Goal: Task Accomplishment & Management: Use online tool/utility

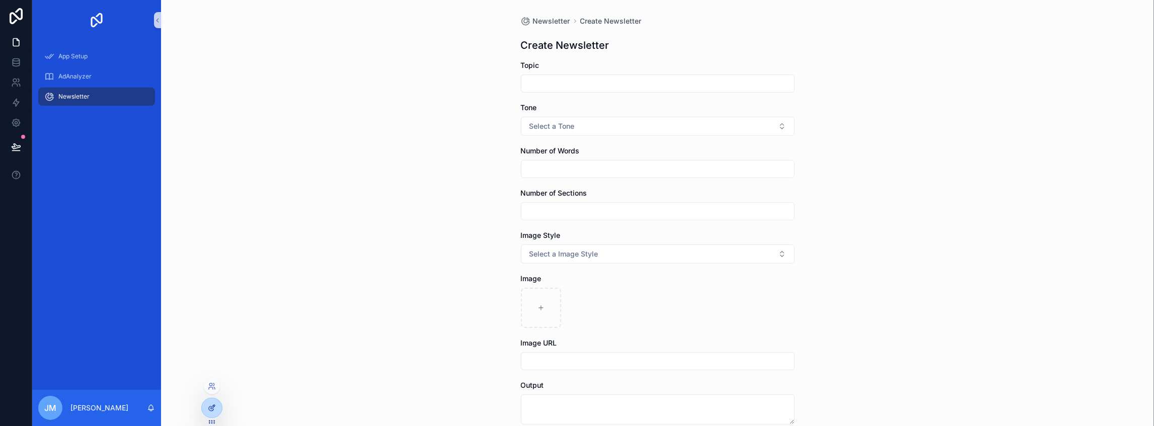
click at [209, 408] on icon at bounding box center [212, 408] width 8 height 8
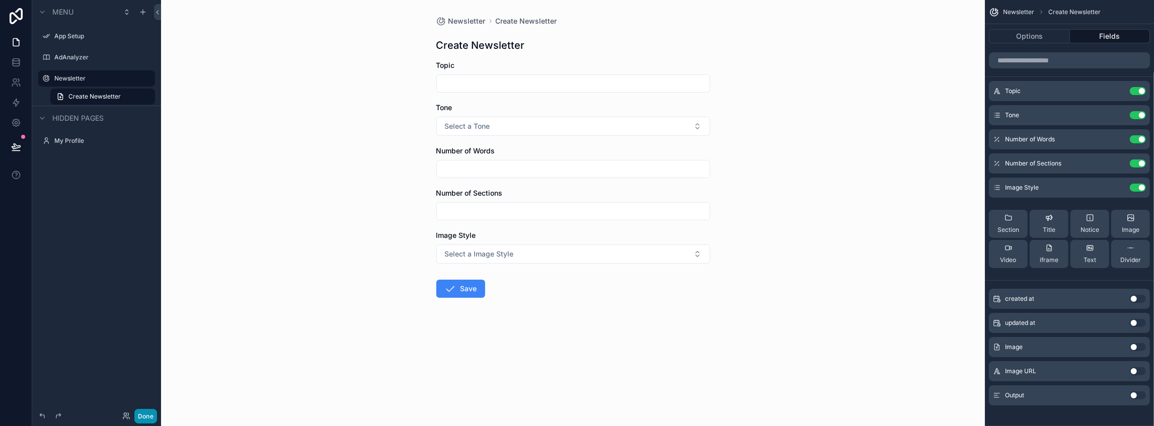
click at [155, 415] on button "Done" at bounding box center [145, 416] width 23 height 15
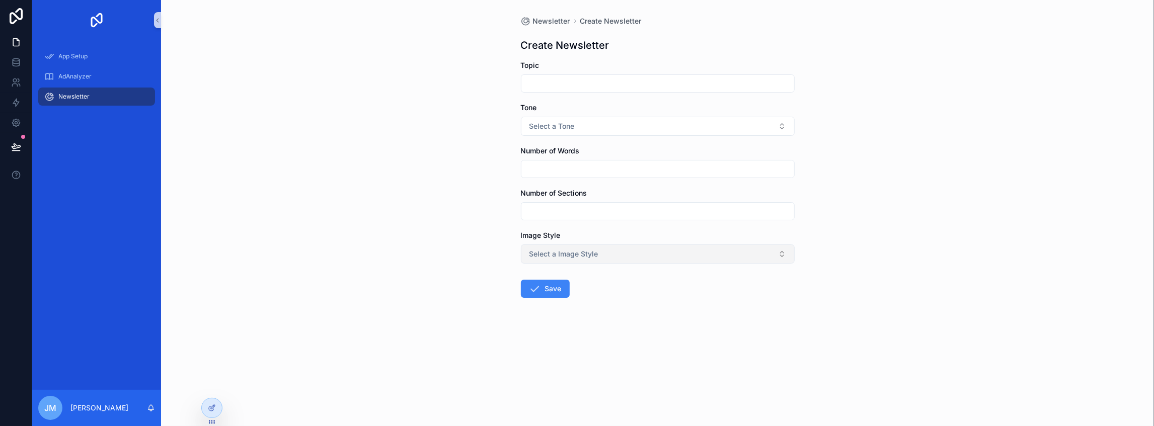
click at [668, 262] on button "Select a Image Style" at bounding box center [658, 254] width 274 height 19
click at [844, 184] on div "Newsletter Create Newsletter Create Newsletter Topic Tone Select a Tone Number …" at bounding box center [657, 213] width 993 height 426
click at [97, 82] on div "AdAnalyzer" at bounding box center [96, 76] width 105 height 16
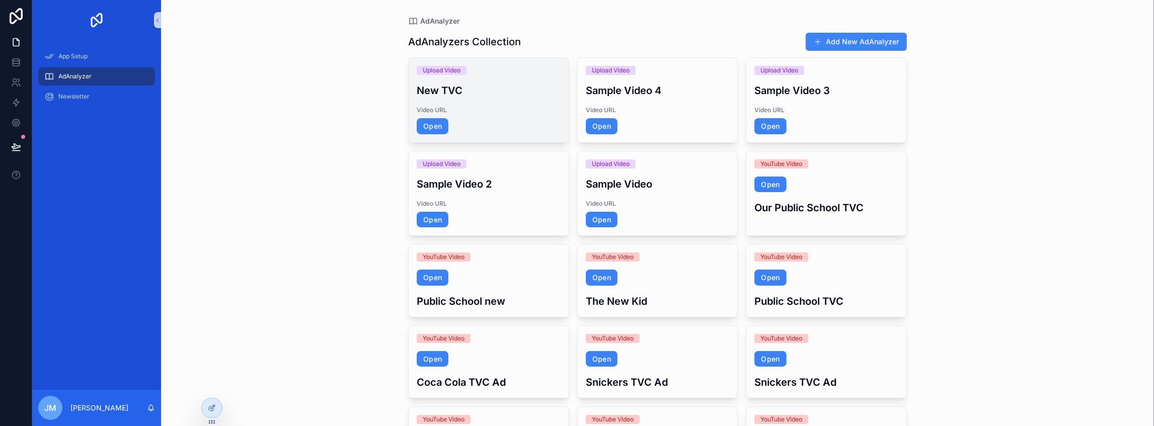
click at [561, 118] on div "Upload Video New TVC Video URL Open" at bounding box center [489, 100] width 160 height 85
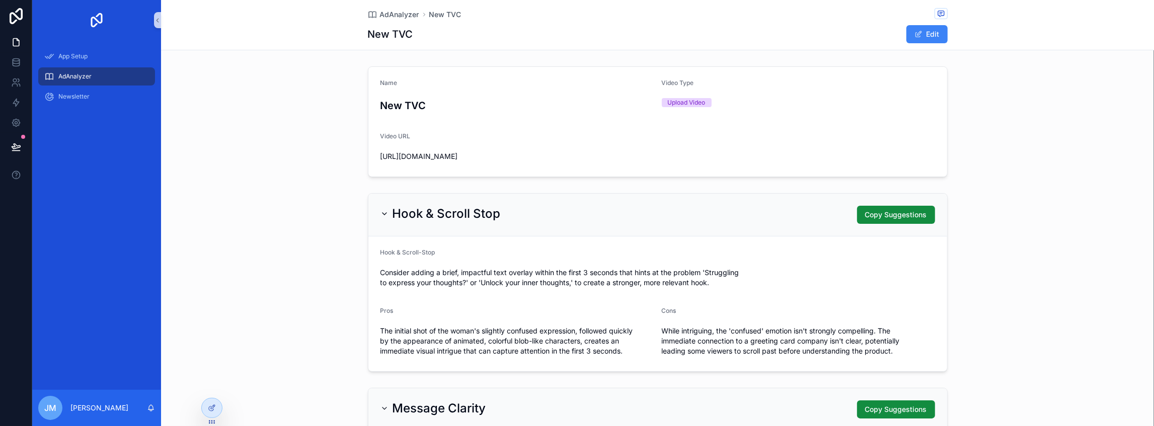
click at [100, 73] on div "AdAnalyzer" at bounding box center [96, 76] width 105 height 16
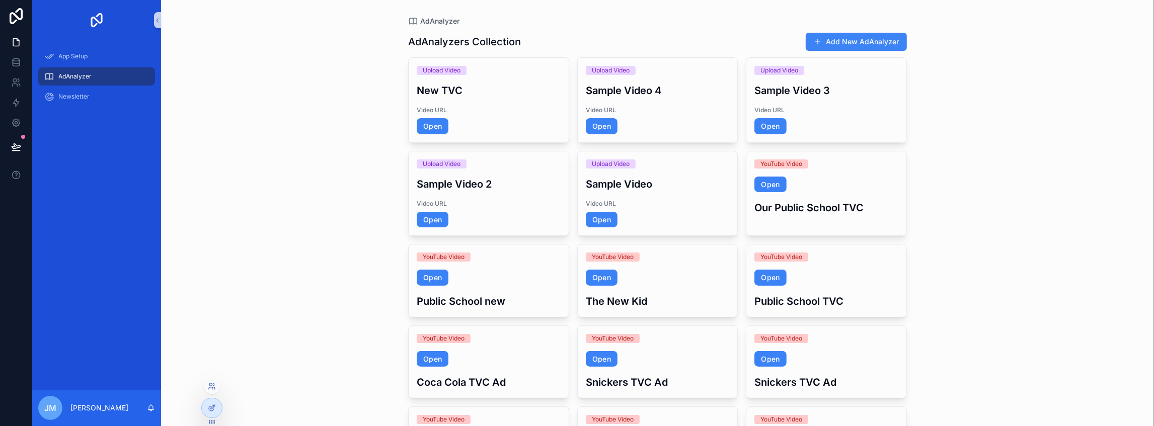
click at [203, 415] on div at bounding box center [211, 412] width 21 height 28
click at [207, 412] on div at bounding box center [212, 408] width 20 height 19
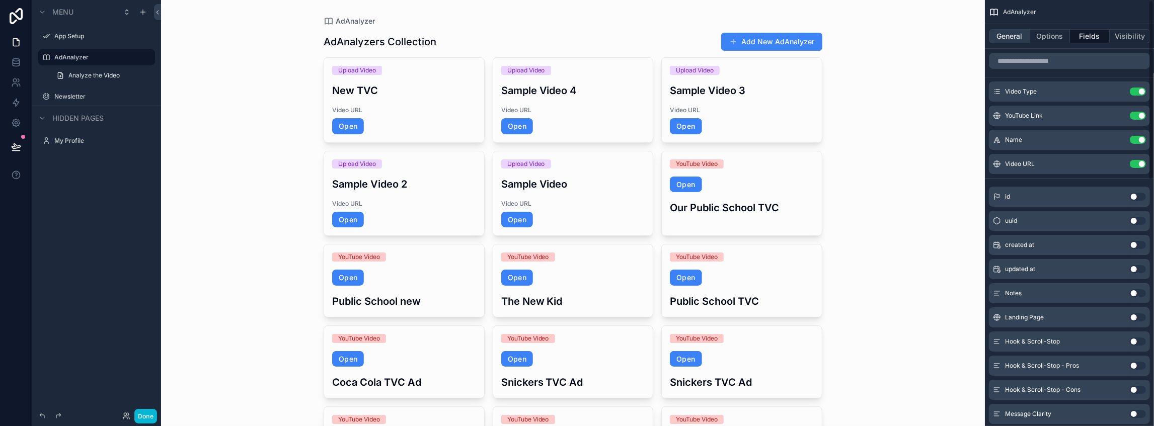
click at [1004, 32] on button "General" at bounding box center [1009, 36] width 41 height 14
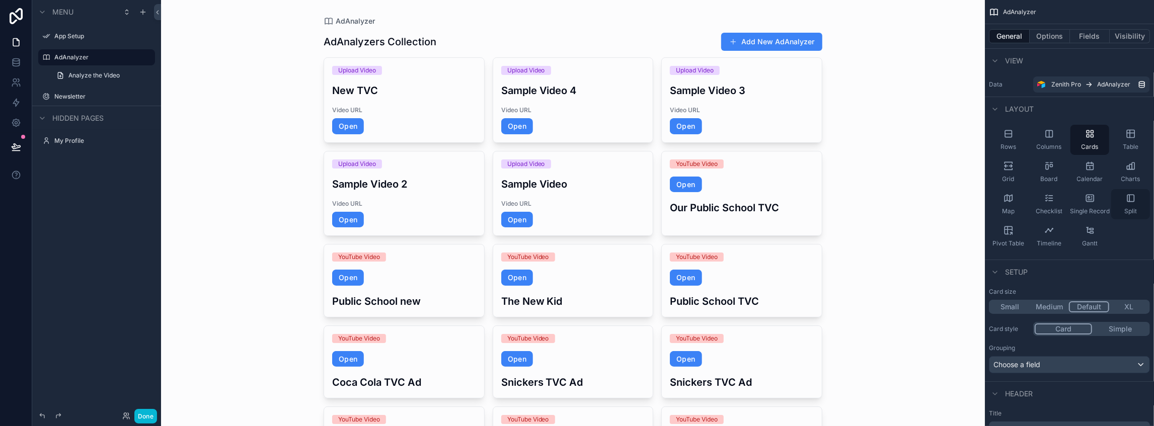
click at [1132, 206] on div "Split" at bounding box center [1130, 204] width 39 height 30
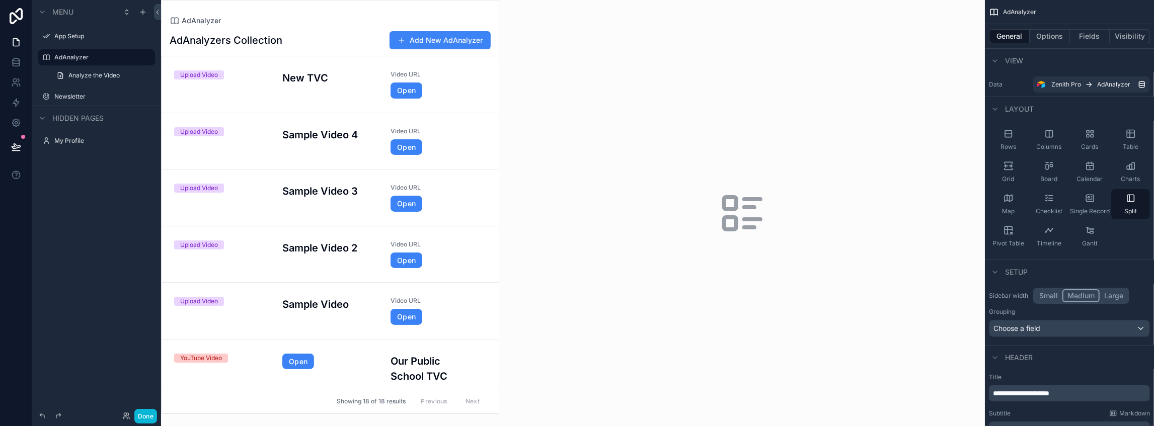
click at [450, 90] on div "scrollable content" at bounding box center [330, 207] width 337 height 413
click at [428, 79] on div "Video URL Open" at bounding box center [439, 84] width 96 height 28
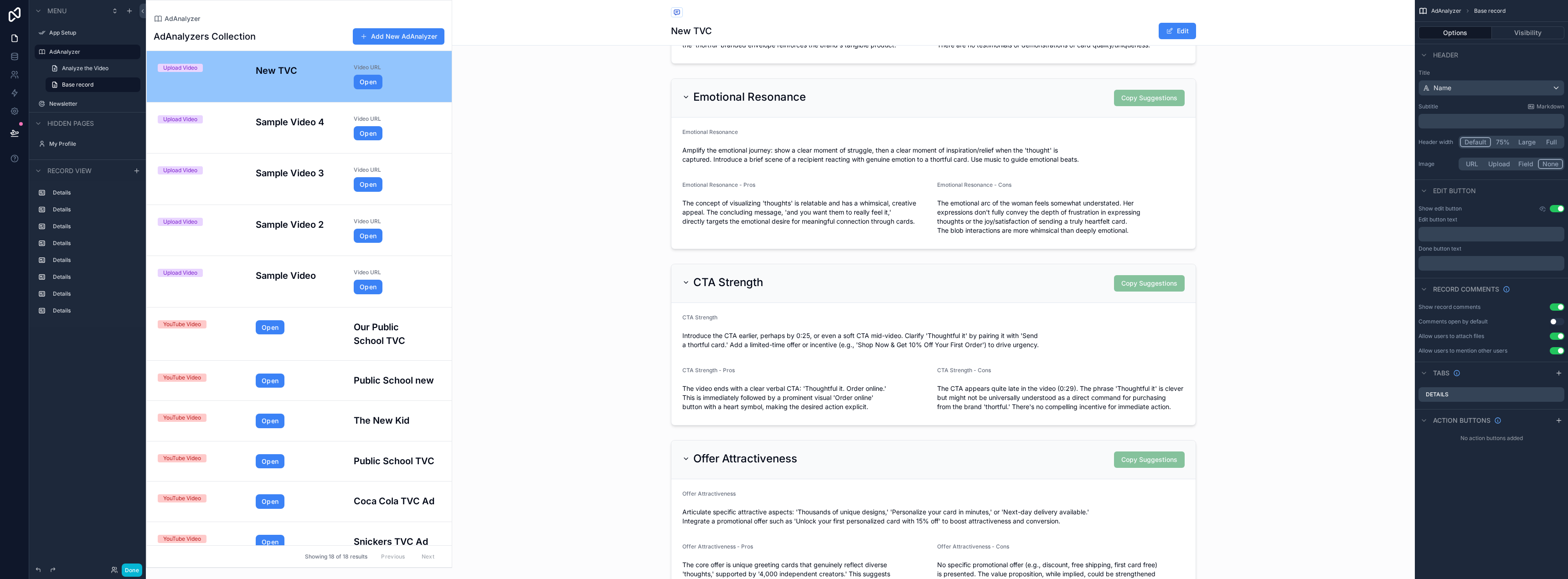
scroll to position [820, 0]
click at [499, 172] on div "scrollable content" at bounding box center [932, 164] width 962 height 178
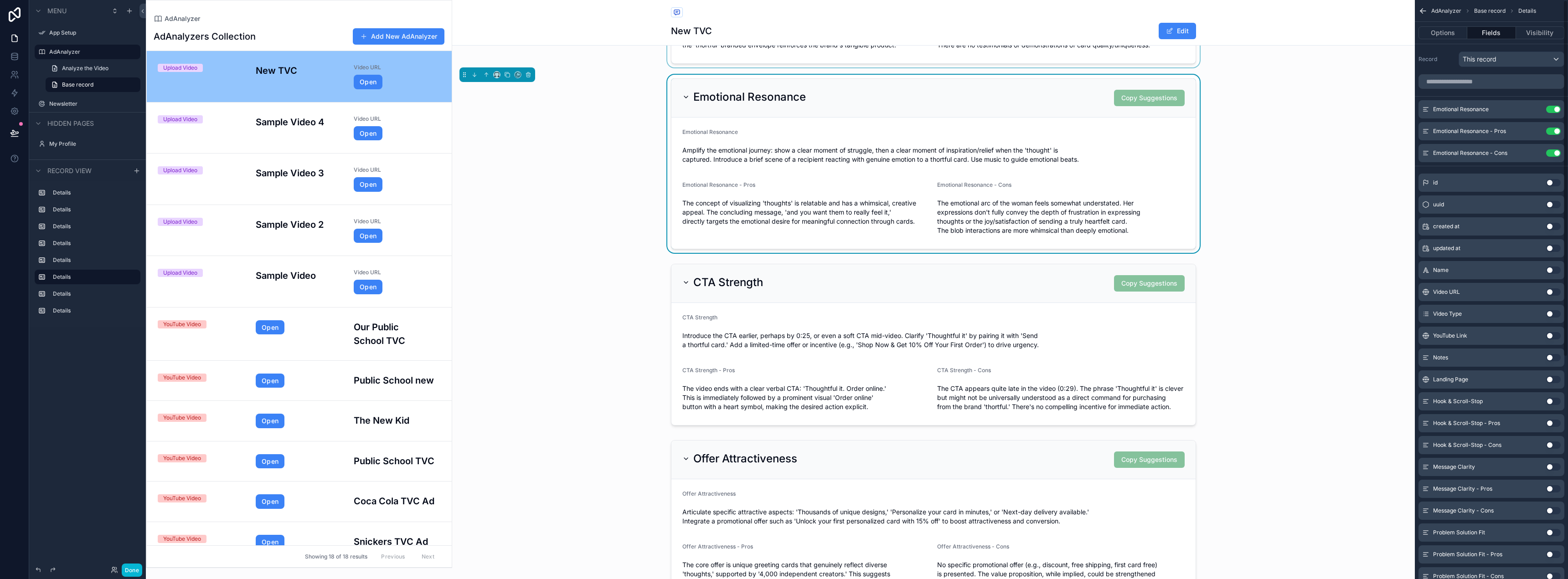
click at [126, 385] on button "Done" at bounding box center [131, 570] width 21 height 14
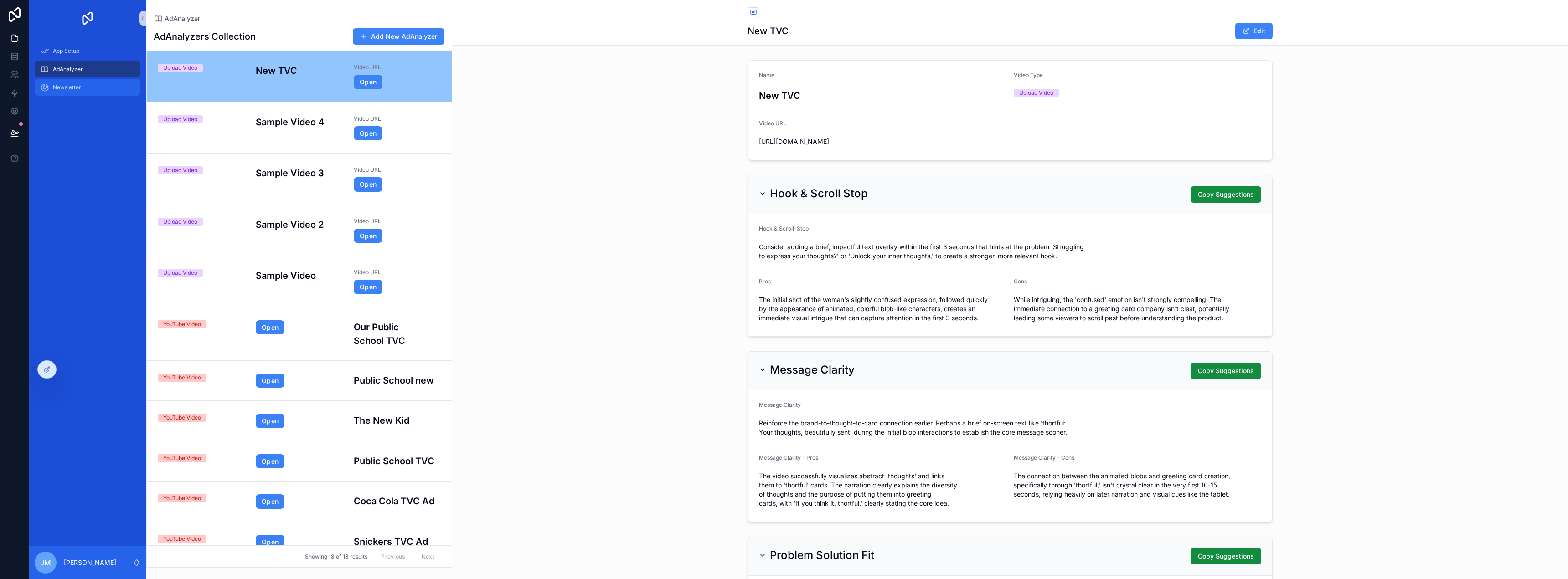
click at [80, 86] on span "Newsletter" at bounding box center [66, 88] width 28 height 7
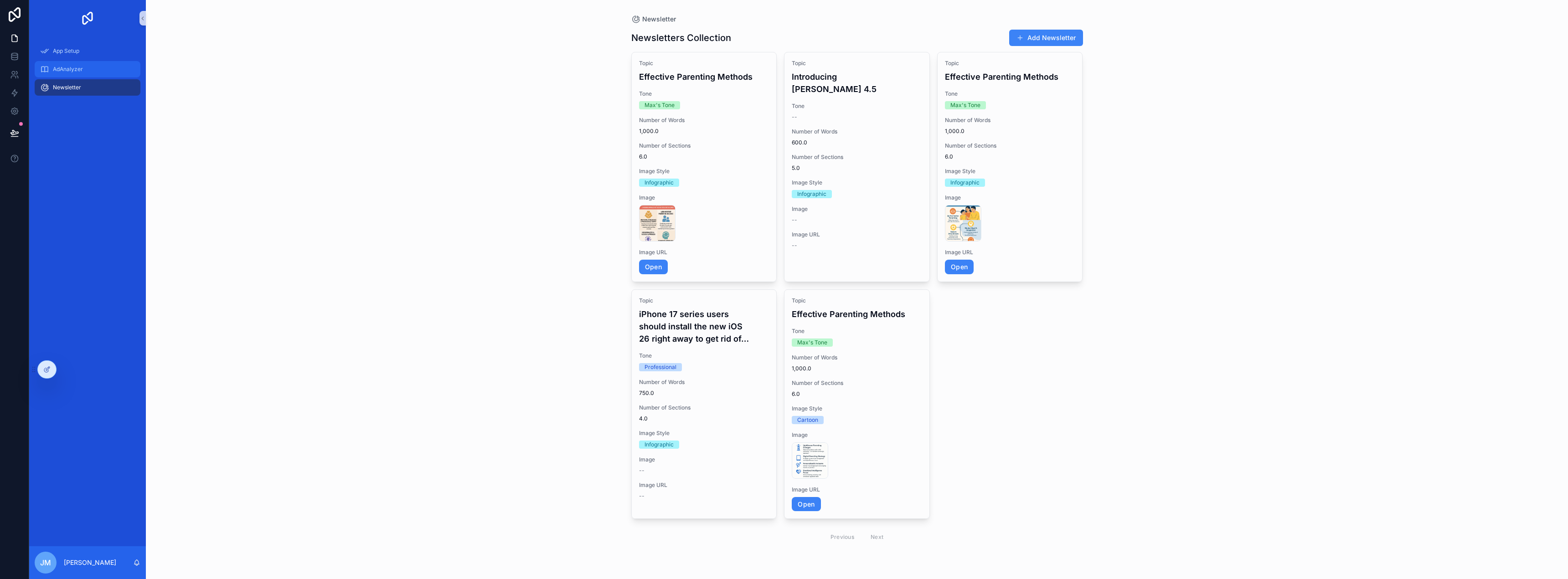
click at [79, 67] on span "AdAnalyzer" at bounding box center [67, 69] width 30 height 7
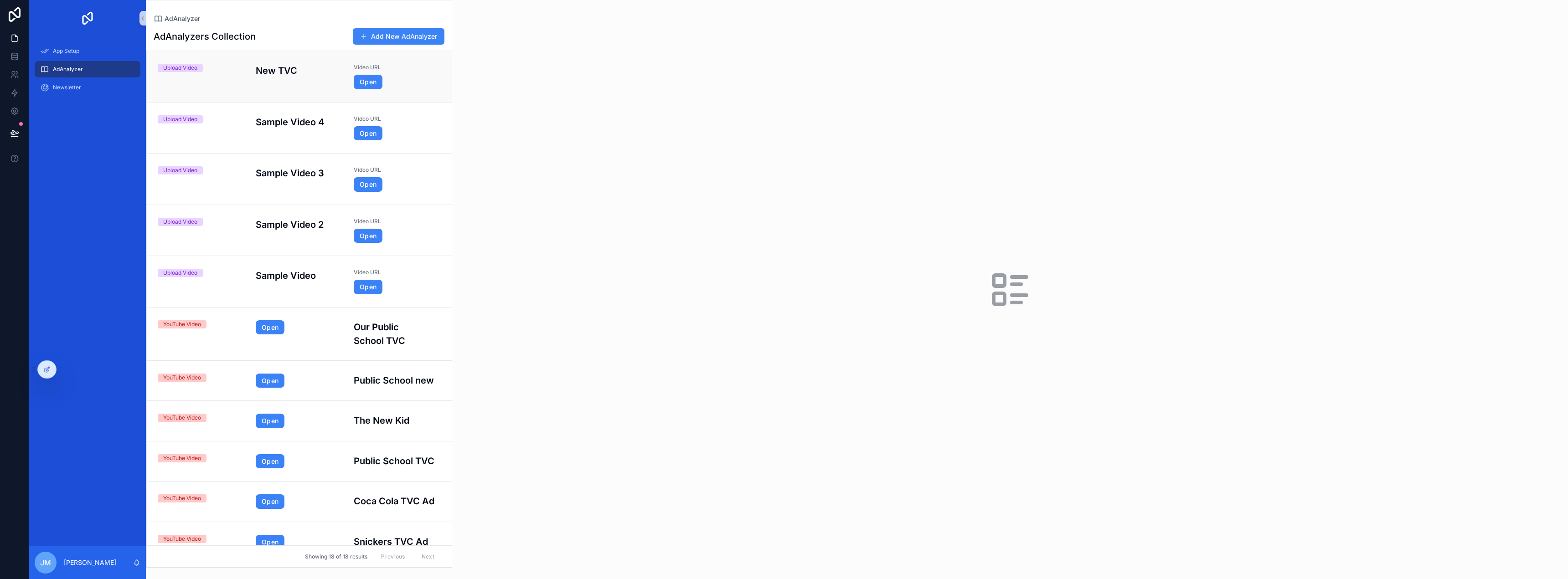
click at [415, 74] on div "Video URL Open" at bounding box center [397, 76] width 87 height 25
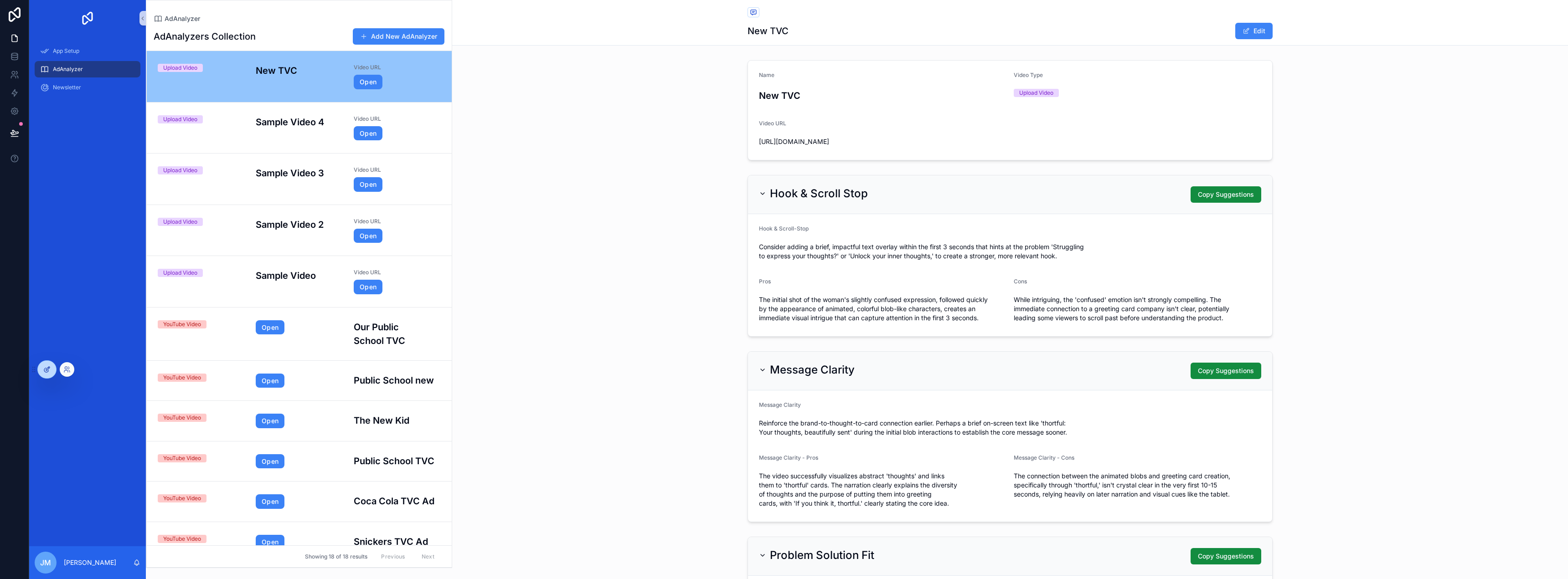
click at [48, 370] on icon at bounding box center [47, 369] width 7 height 7
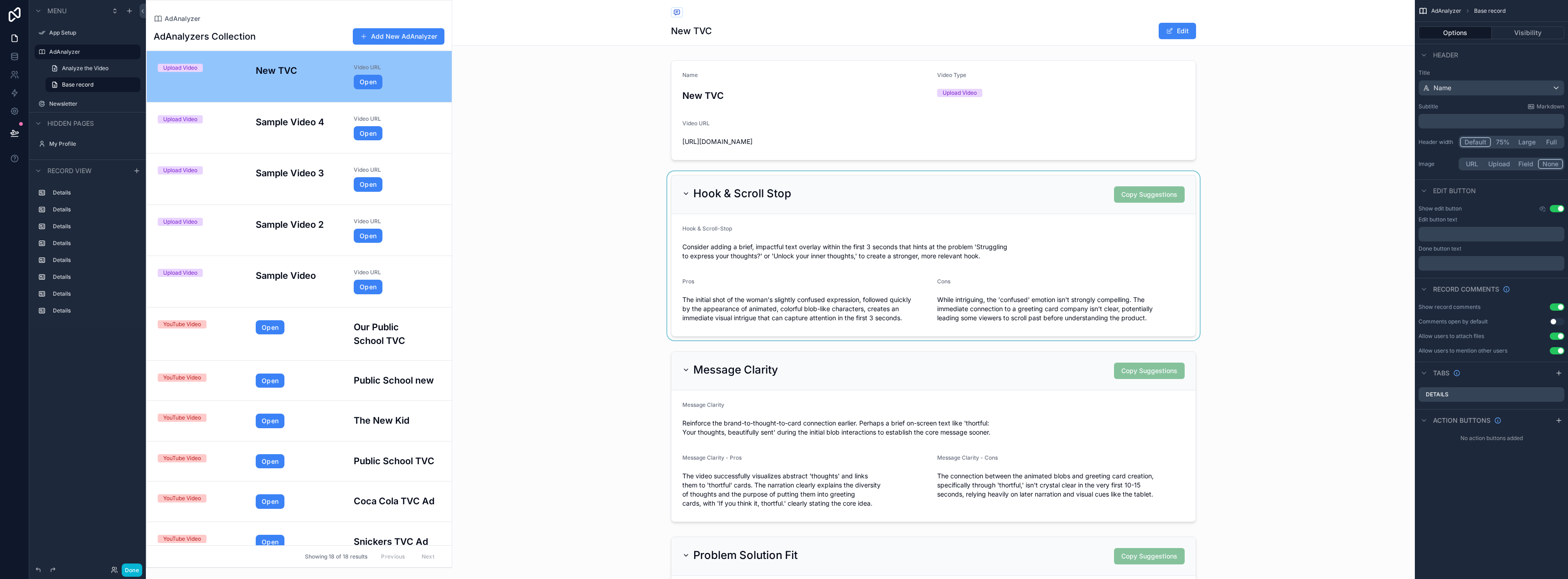
click at [674, 340] on div "scrollable content" at bounding box center [932, 255] width 962 height 169
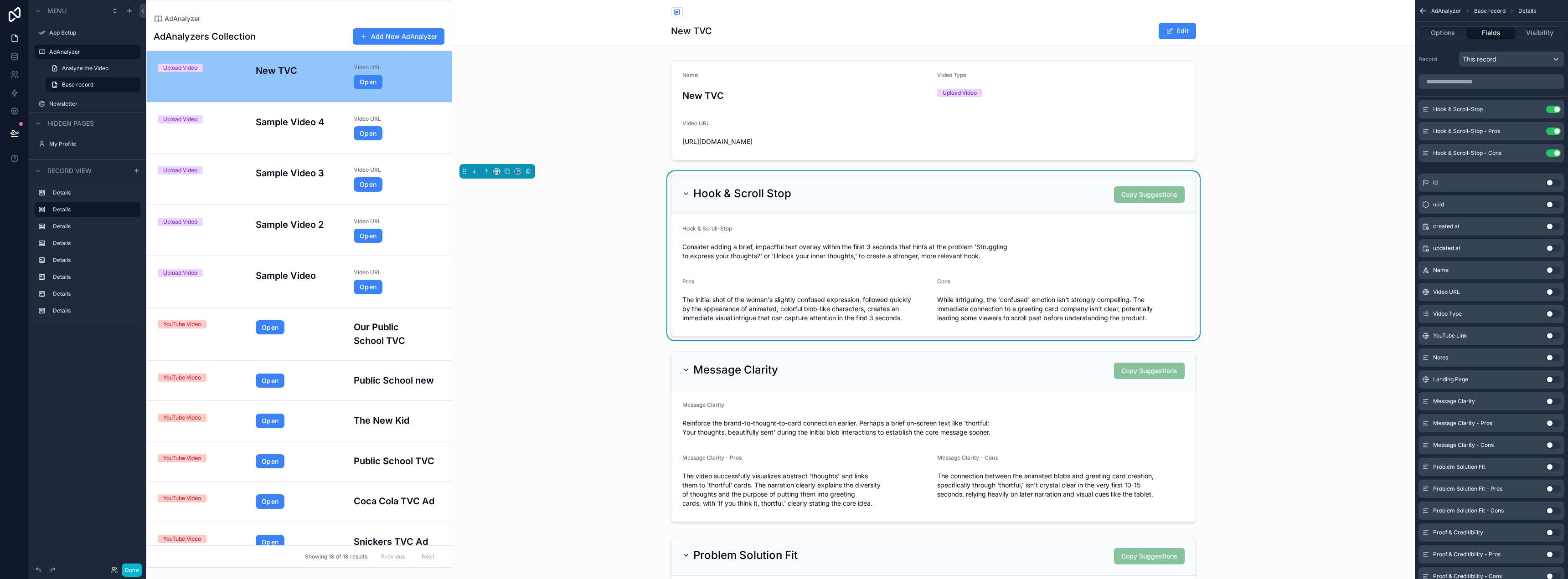
click at [1045, 228] on div "Hook & Scroll Stop Copy Suggestions Hook & Scroll-Stop Consider adding a brief,…" at bounding box center [932, 255] width 962 height 169
click at [1045, 33] on button "Options" at bounding box center [1443, 33] width 49 height 13
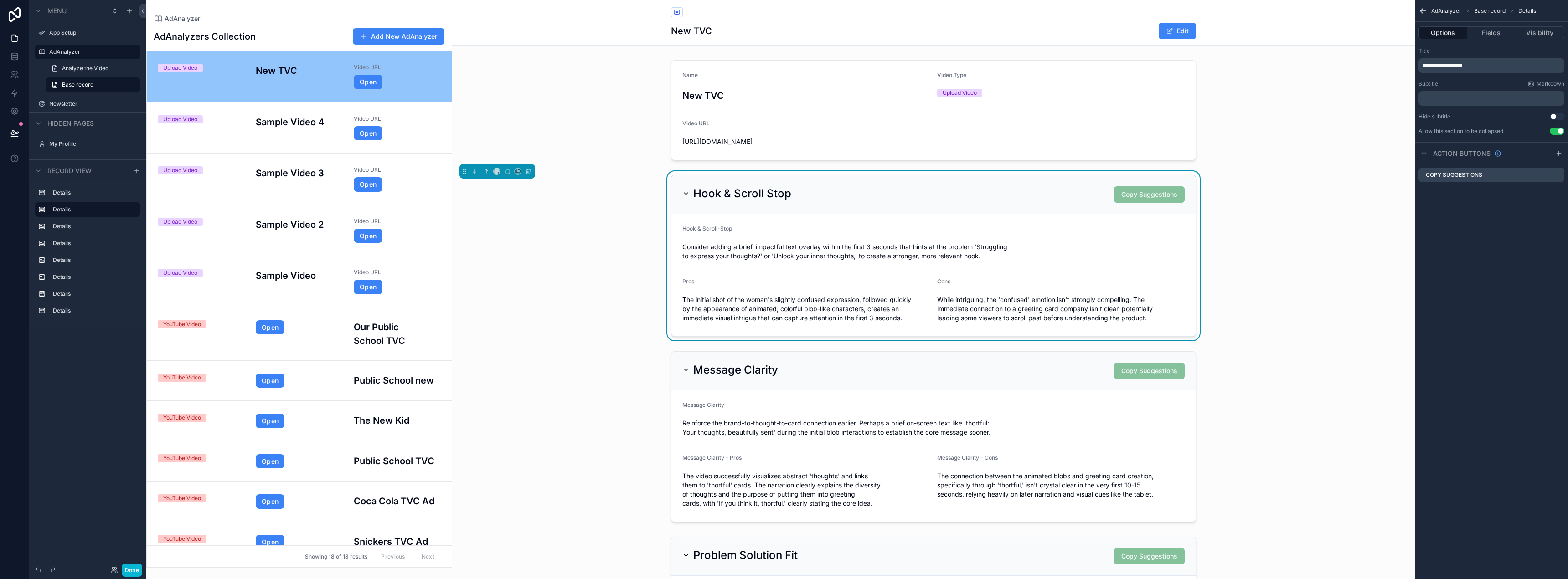
click at [1045, 7] on icon "scrollable content" at bounding box center [1423, 11] width 9 height 9
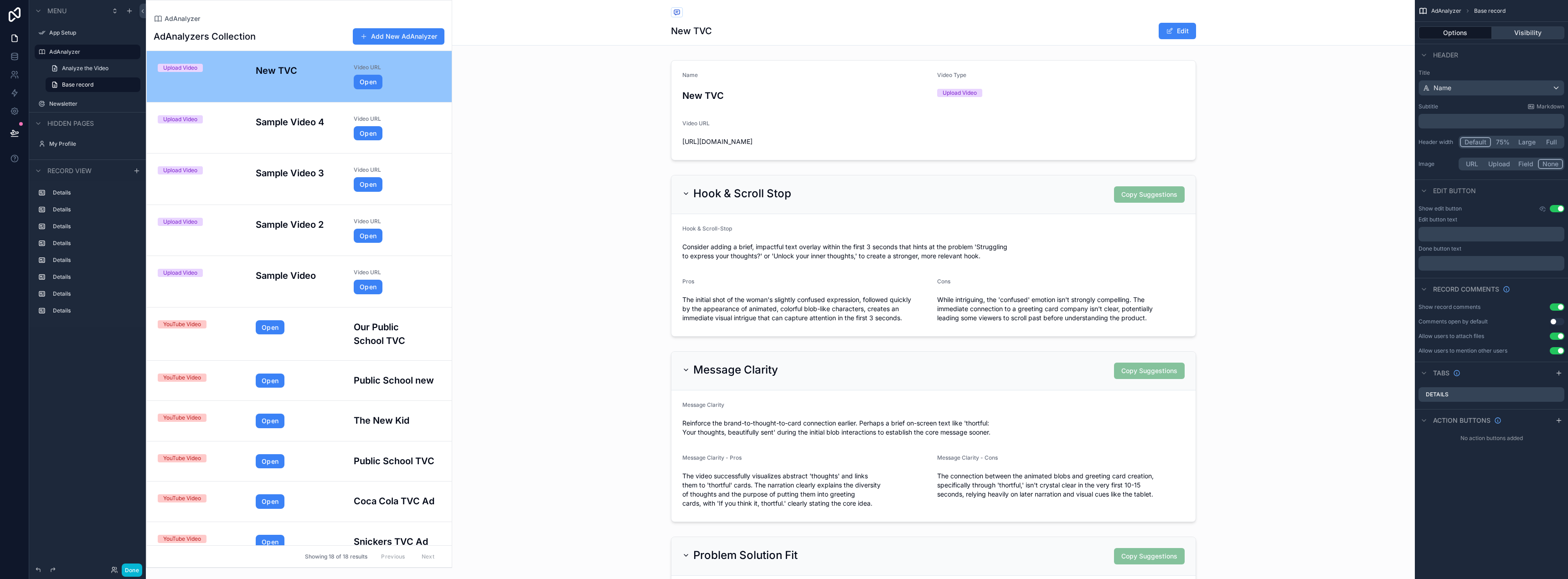
click at [1045, 33] on button "Visibility" at bounding box center [1528, 33] width 73 height 13
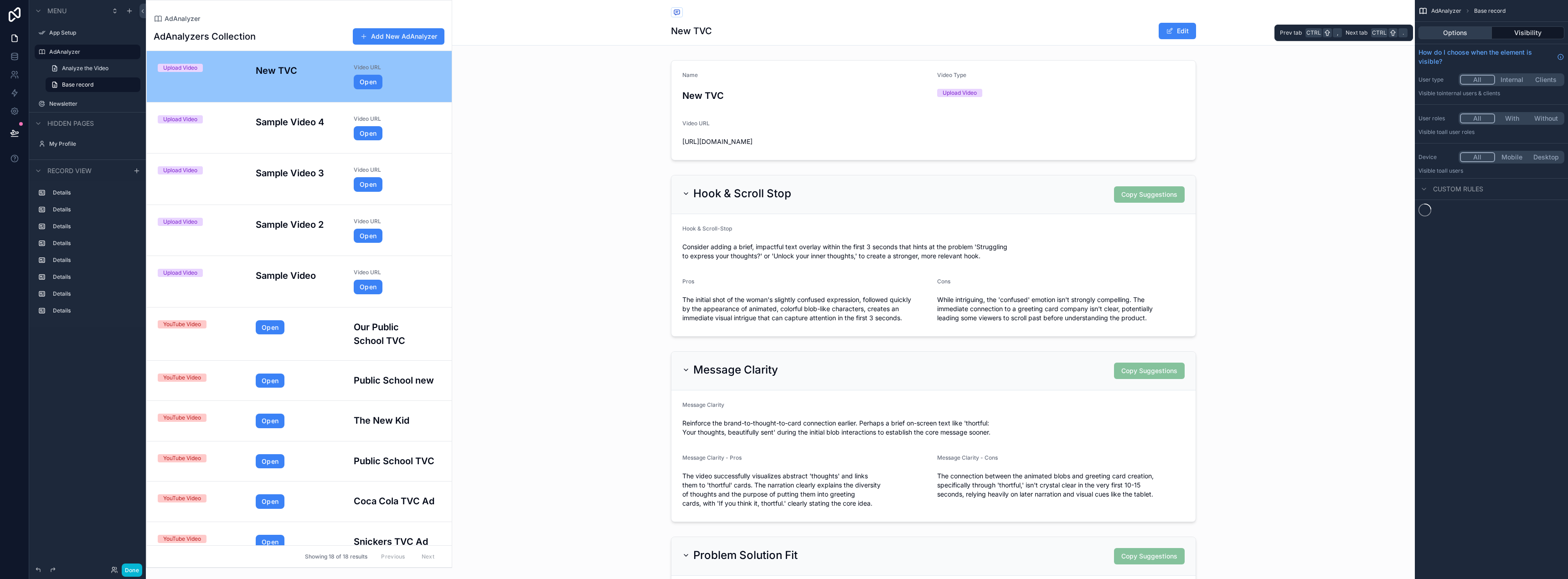
click at [1045, 31] on button "Options" at bounding box center [1455, 33] width 73 height 13
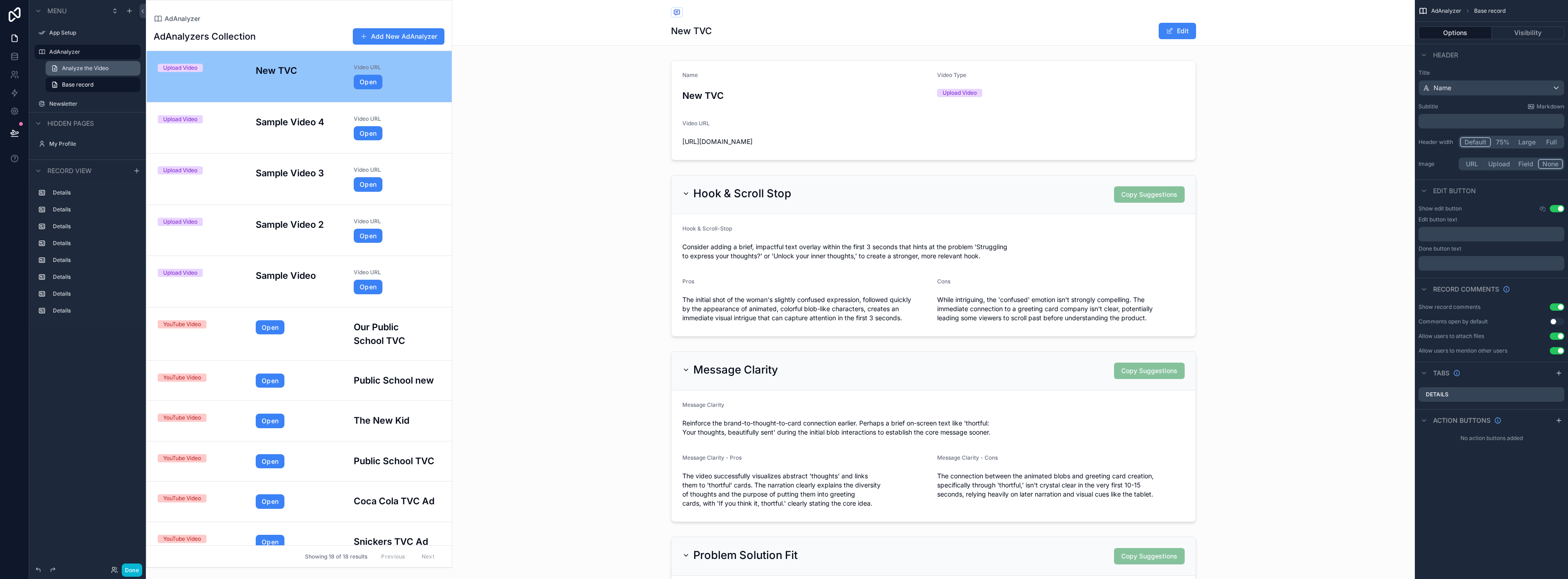
click at [94, 70] on span "Analyze the Video" at bounding box center [84, 68] width 46 height 7
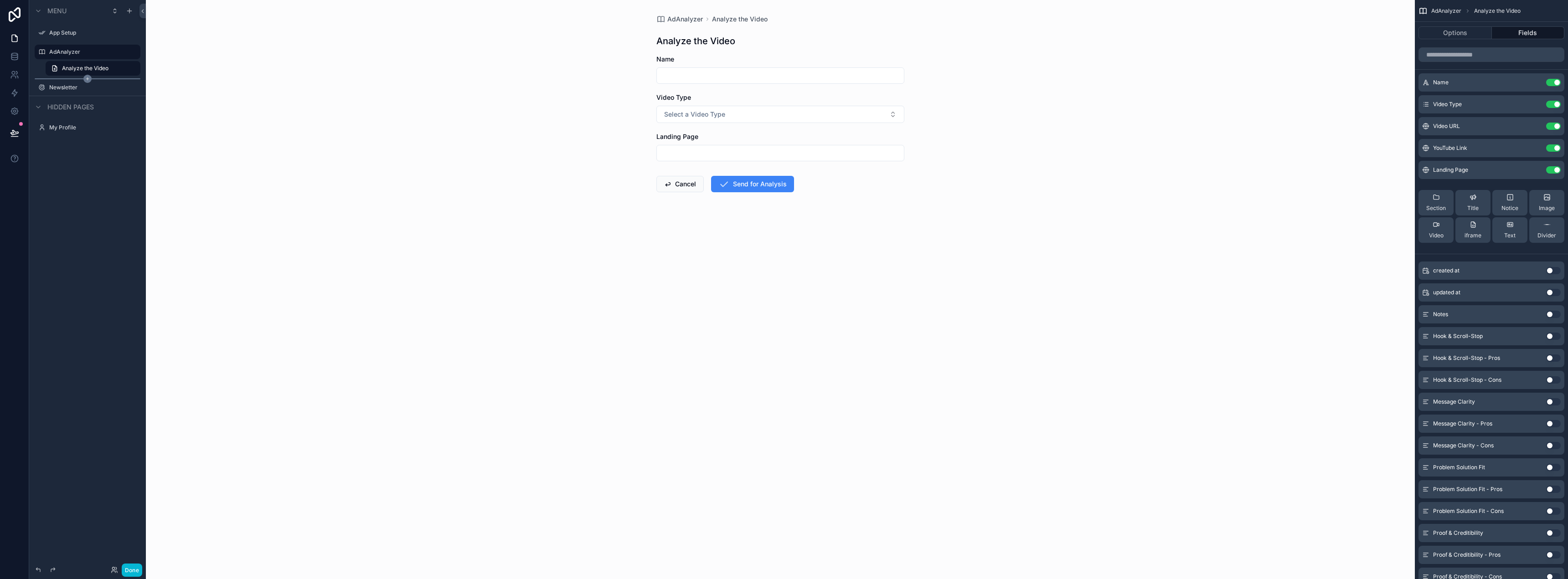
click at [90, 80] on icon "scrollable content" at bounding box center [87, 79] width 8 height 8
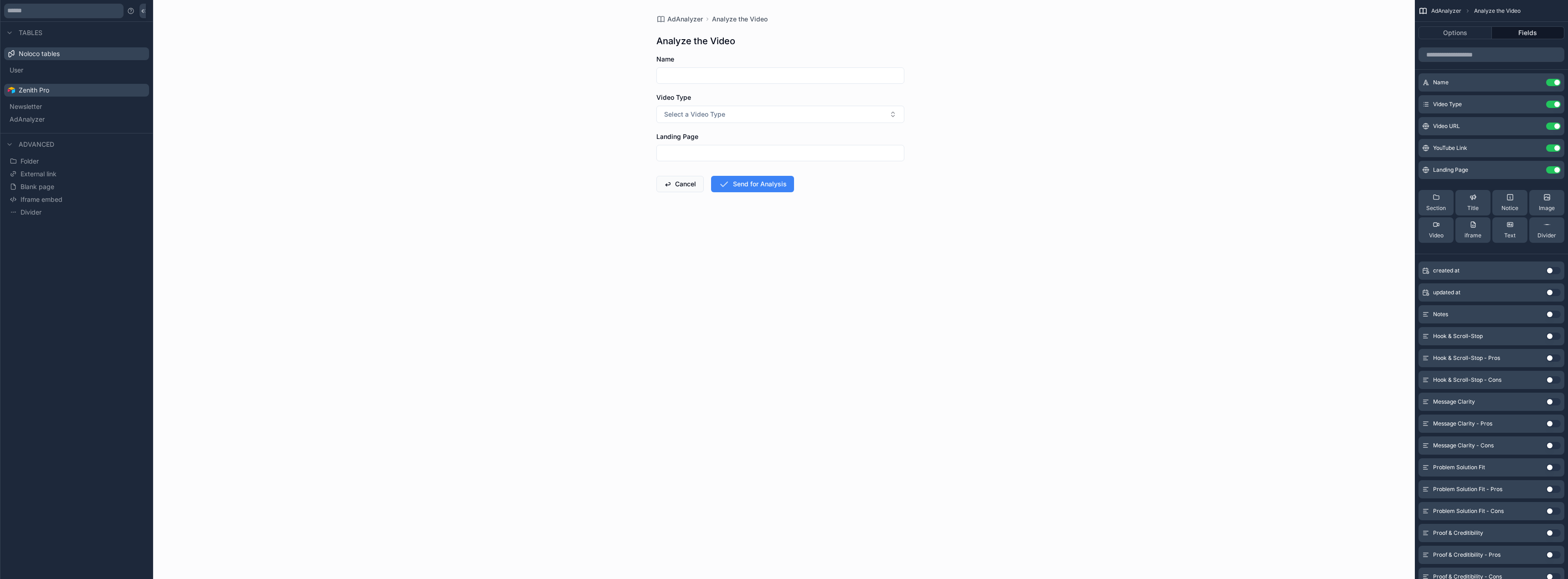
click at [406, 114] on div "AdAnalyzer Analyze the Video Analyze the Video Name Video Type Select a Video T…" at bounding box center [779, 290] width 1268 height 579
click at [309, 57] on div "AdAnalyzer Analyze the Video Analyze the Video Name Video Type Select a Video T…" at bounding box center [779, 290] width 1268 height 579
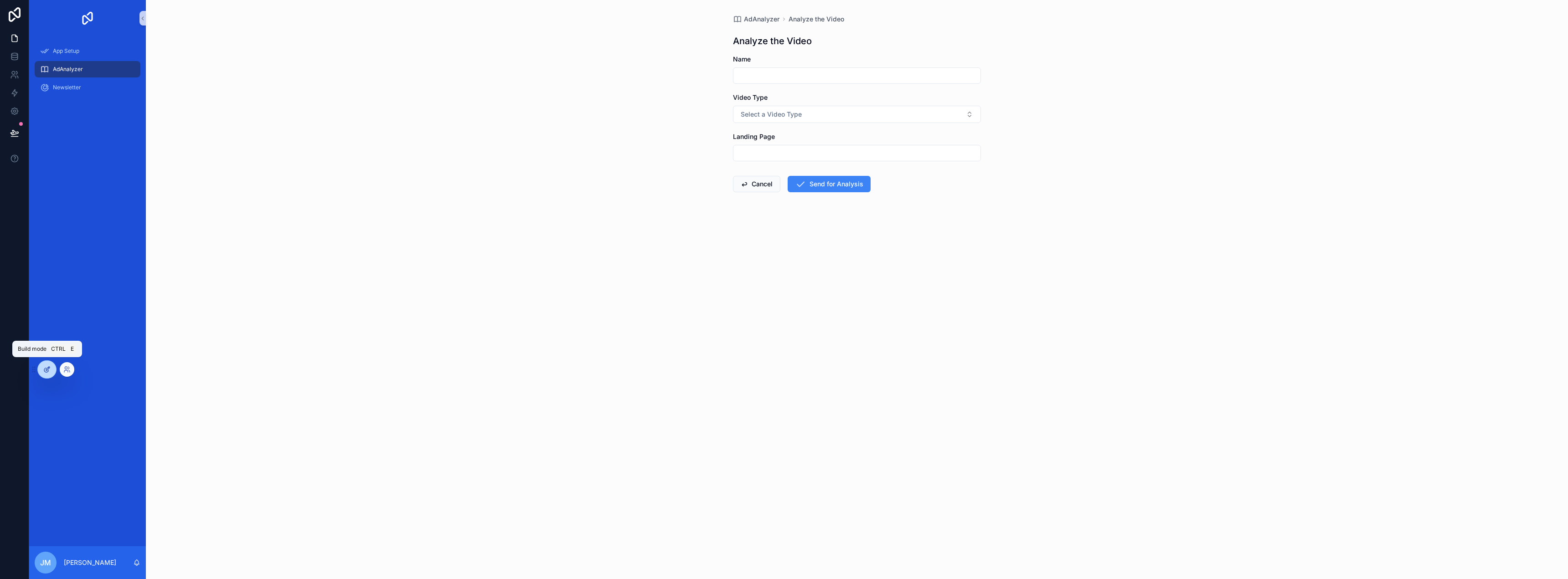
click at [45, 373] on icon at bounding box center [47, 369] width 7 height 7
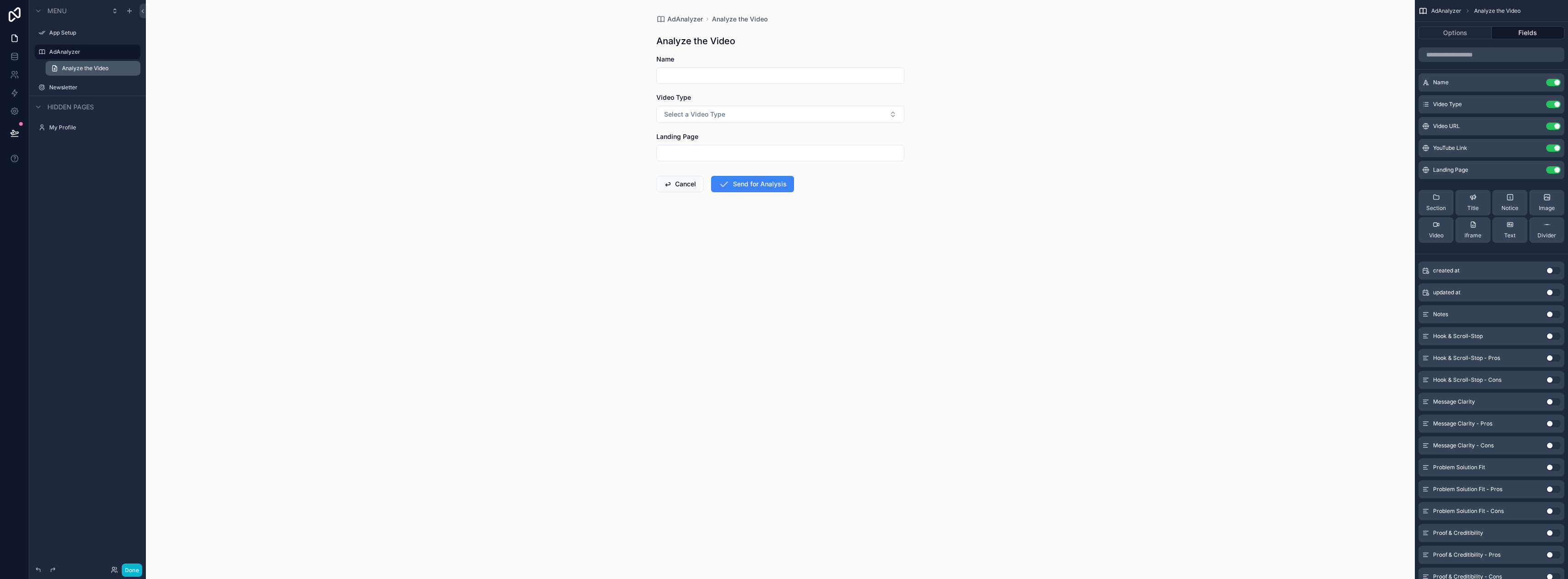
click at [89, 68] on span "Analyze the Video" at bounding box center [84, 68] width 46 height 7
click at [84, 50] on label "AdAnalyzer" at bounding box center [85, 52] width 73 height 7
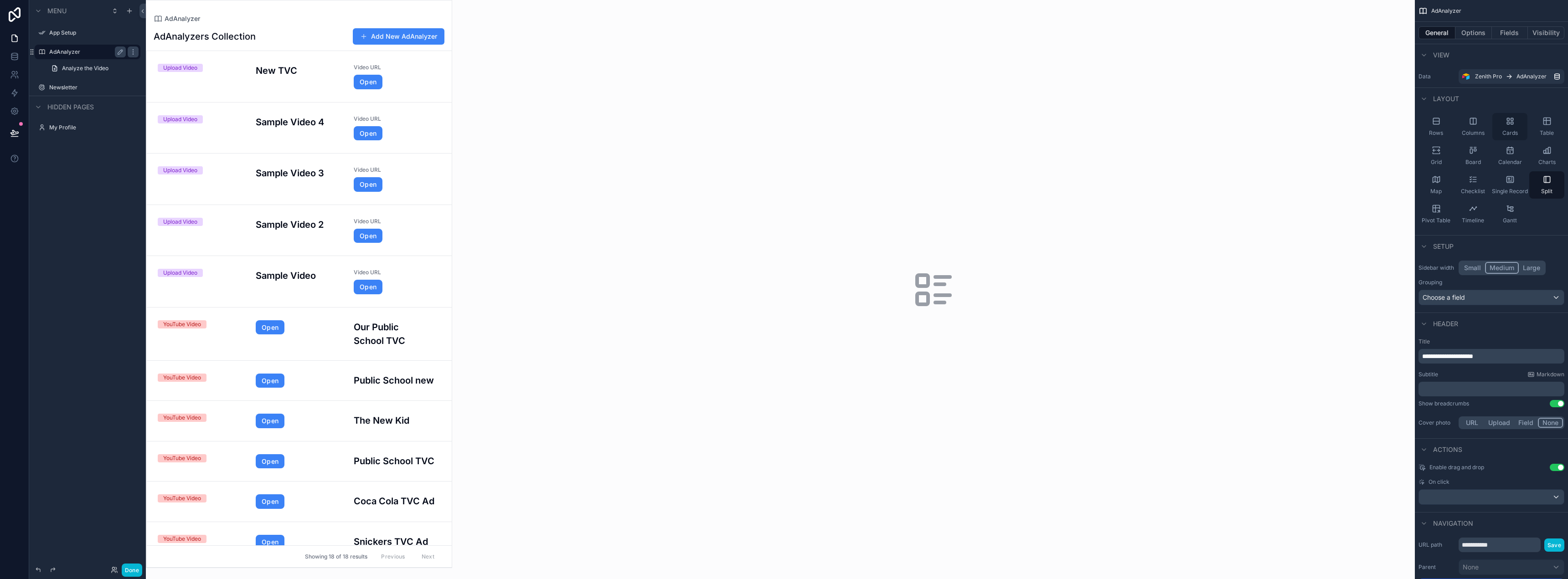
click at [1513, 133] on span "Cards" at bounding box center [1509, 133] width 15 height 7
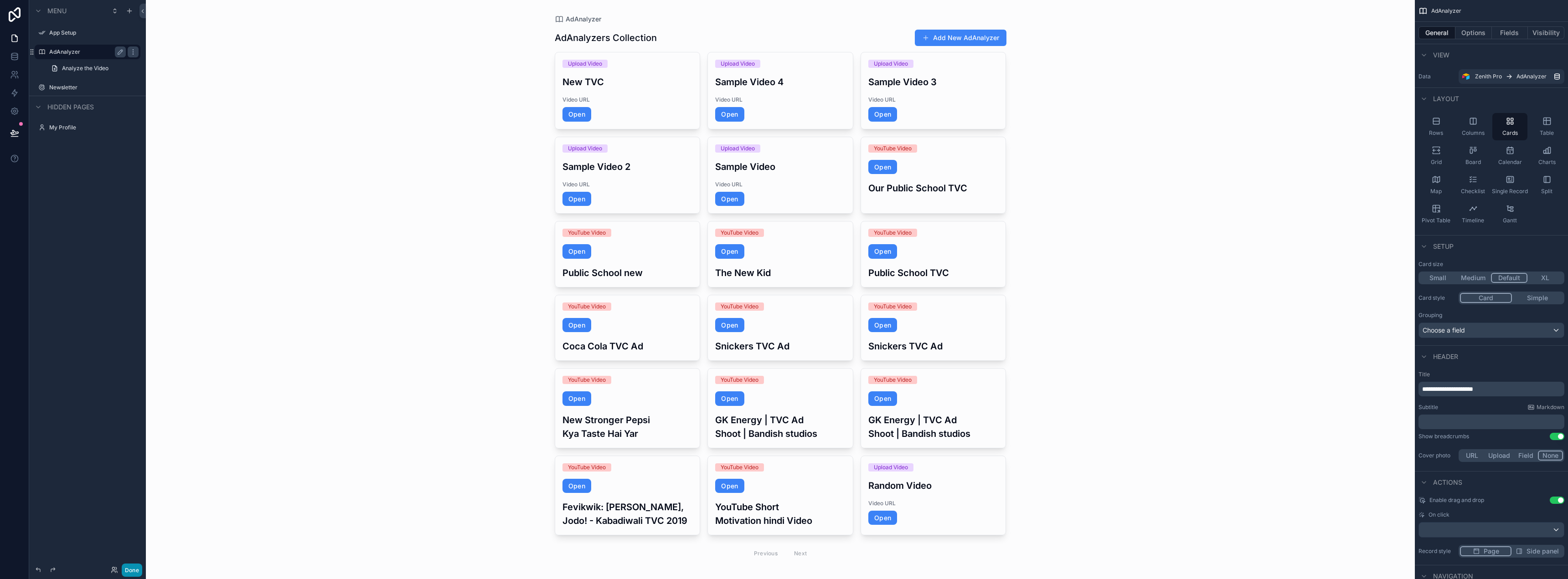
click at [125, 570] on button "Done" at bounding box center [131, 570] width 21 height 14
